Goal: Find specific page/section: Find specific page/section

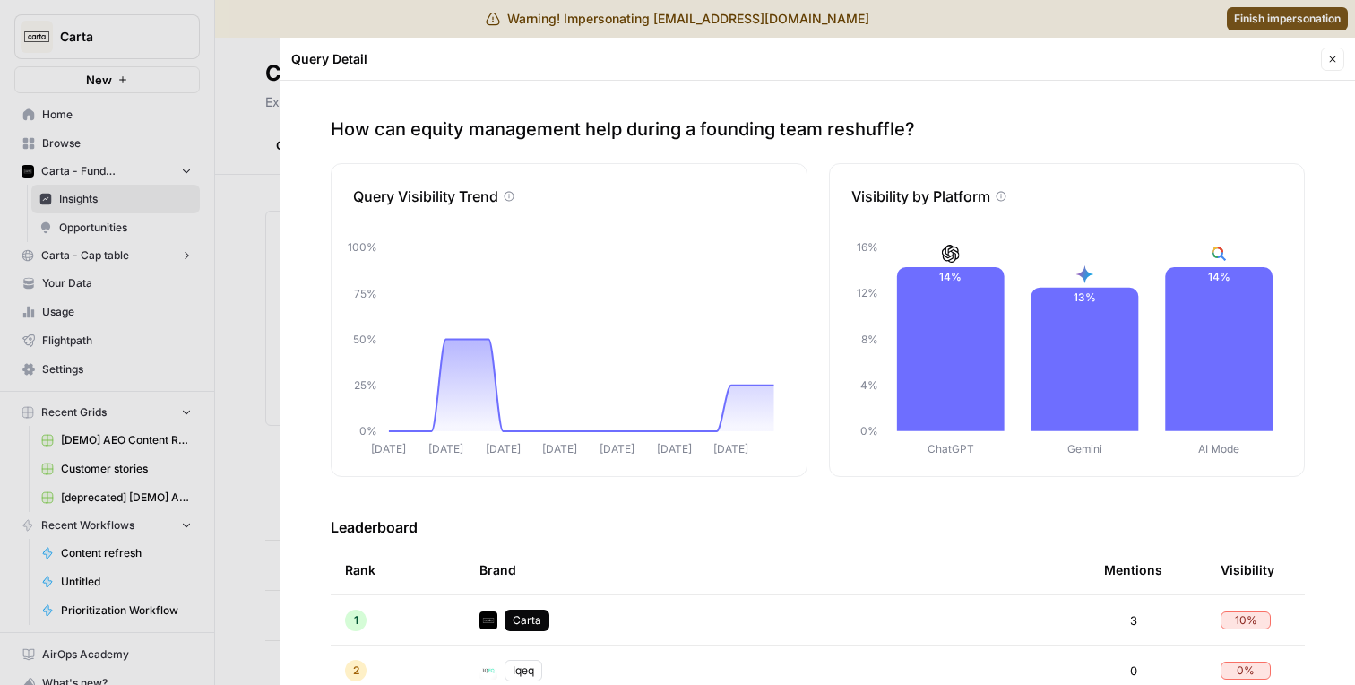
click at [243, 289] on div at bounding box center [677, 342] width 1355 height 685
